Goal: Transaction & Acquisition: Subscribe to service/newsletter

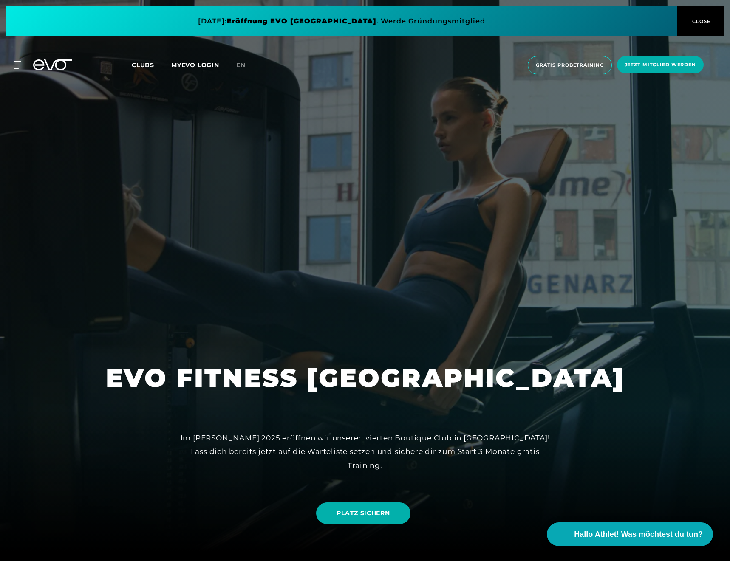
click at [333, 25] on span at bounding box center [341, 21] width 670 height 30
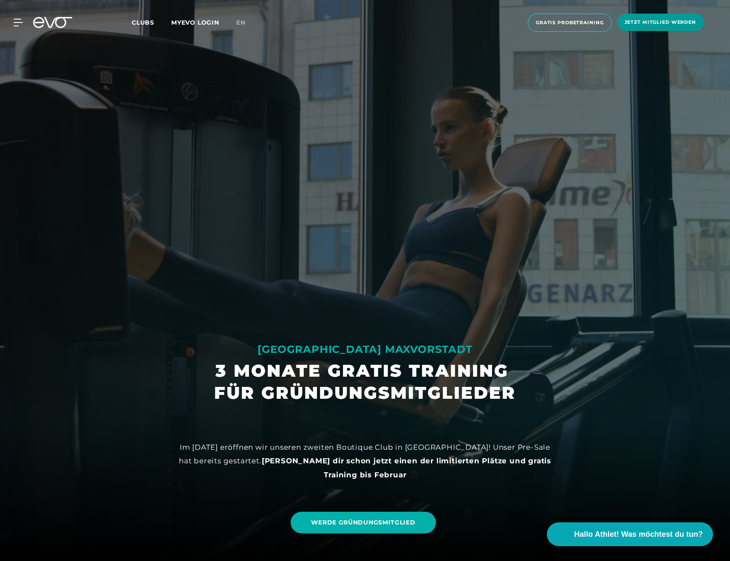
click at [642, 19] on span "Jetzt Mitglied werden" at bounding box center [659, 22] width 71 height 7
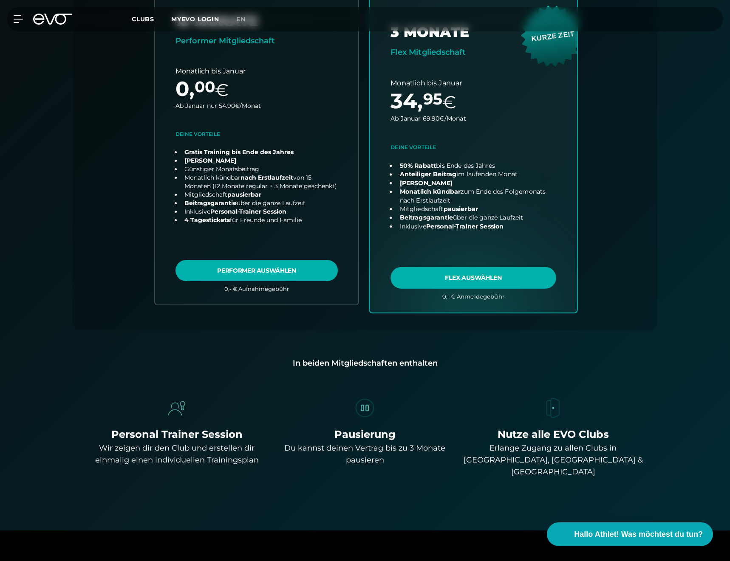
scroll to position [230, 0]
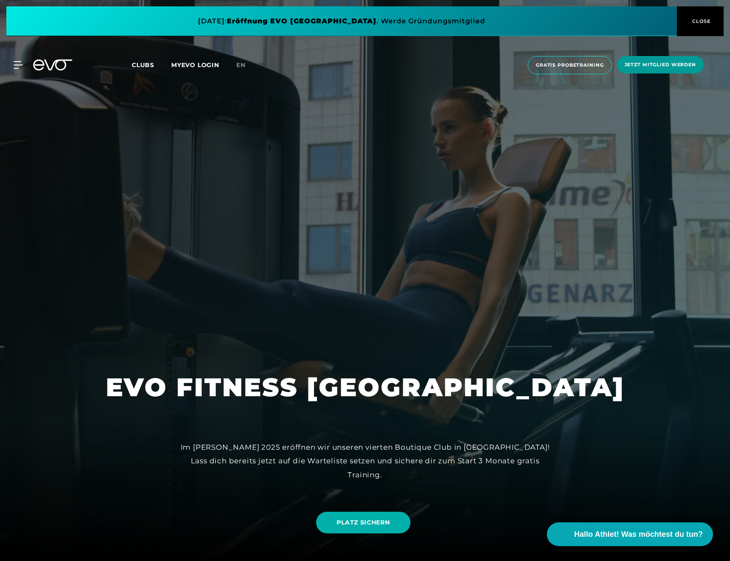
click at [632, 63] on span "Jetzt Mitglied werden" at bounding box center [659, 64] width 71 height 7
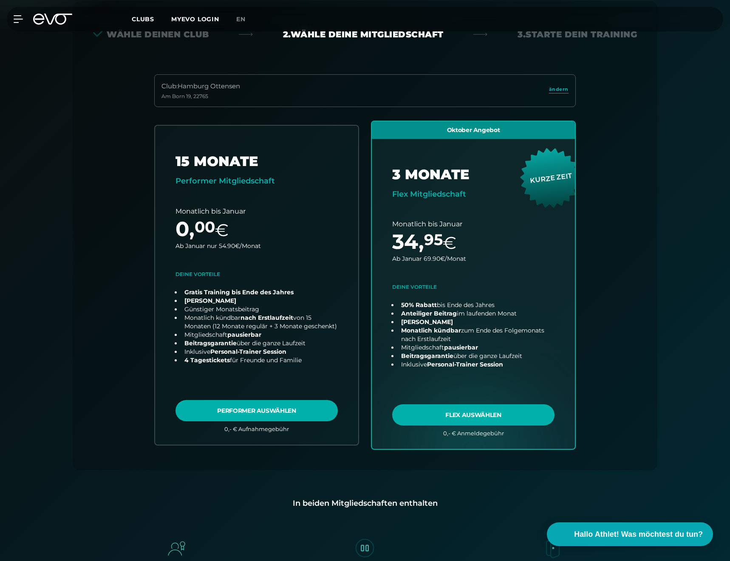
scroll to position [188, 0]
